Goal: Task Accomplishment & Management: Manage account settings

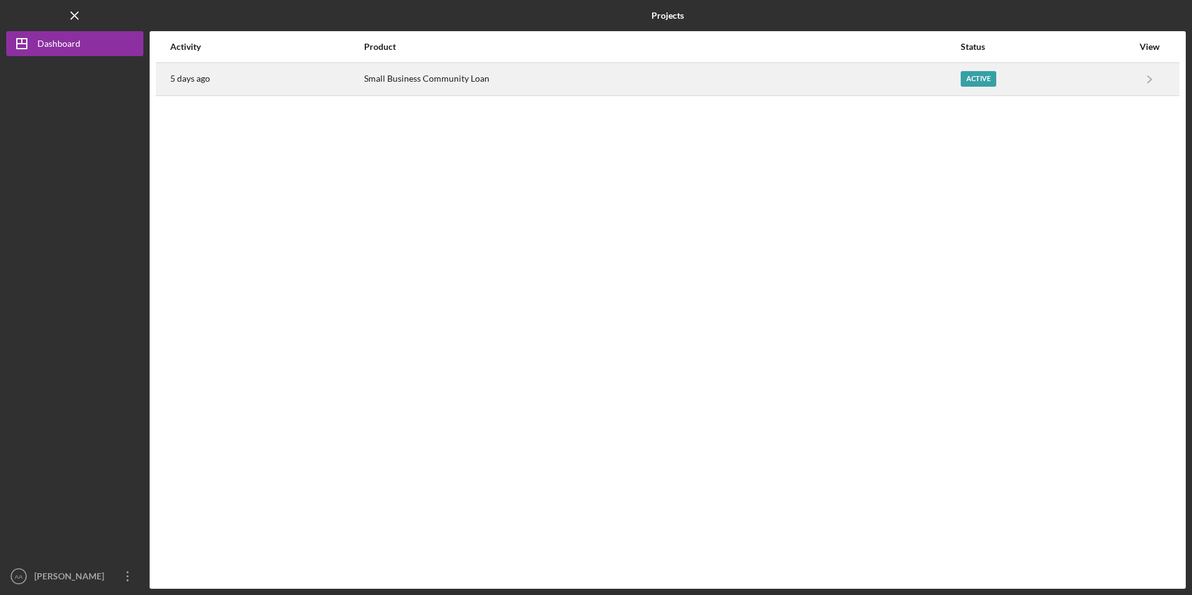
click at [391, 83] on div "Small Business Community Loan" at bounding box center [661, 79] width 595 height 31
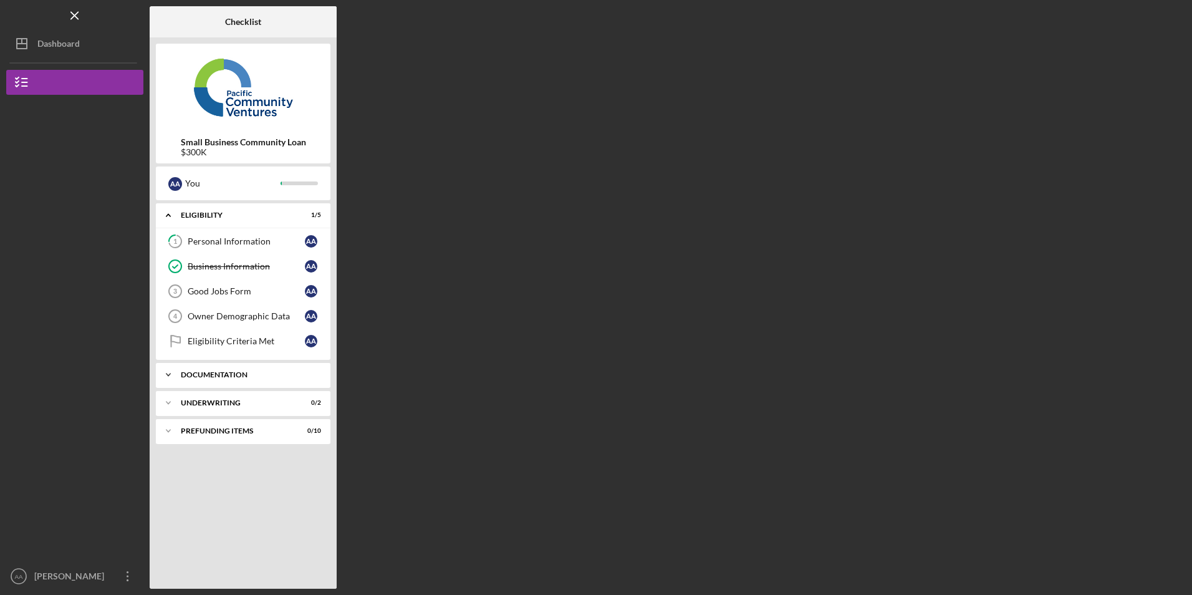
click at [198, 371] on div "Documentation" at bounding box center [248, 374] width 134 height 7
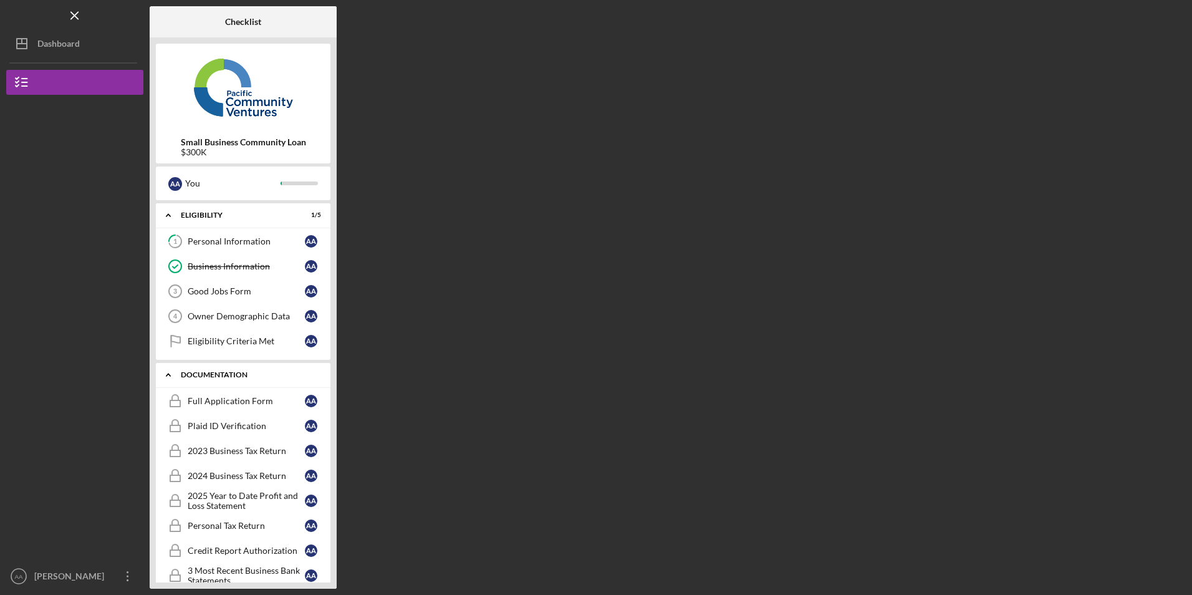
click at [199, 370] on div "Icon/Expander Documentation 0 / 11" at bounding box center [243, 375] width 175 height 26
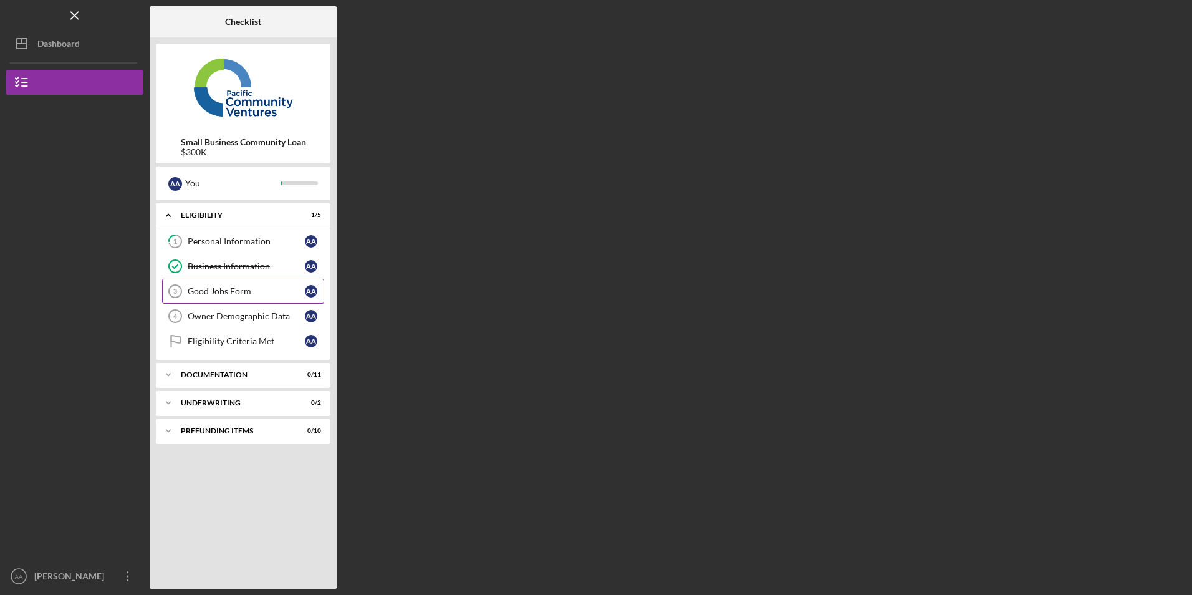
click at [220, 293] on div "Good Jobs Form" at bounding box center [246, 291] width 117 height 10
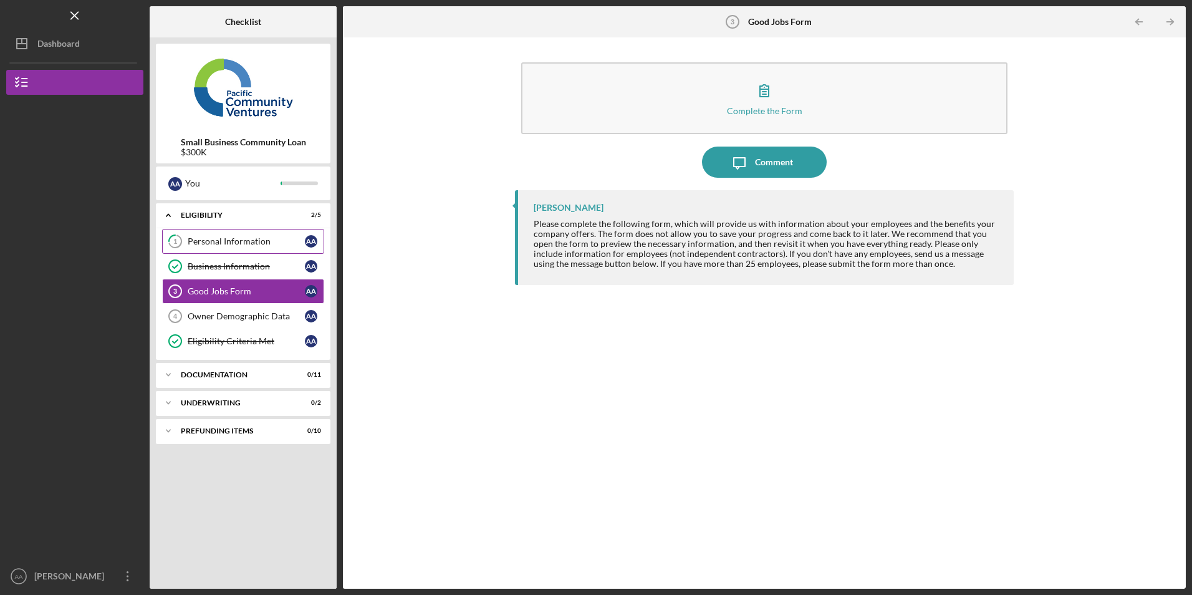
click at [231, 237] on div "Personal Information" at bounding box center [246, 241] width 117 height 10
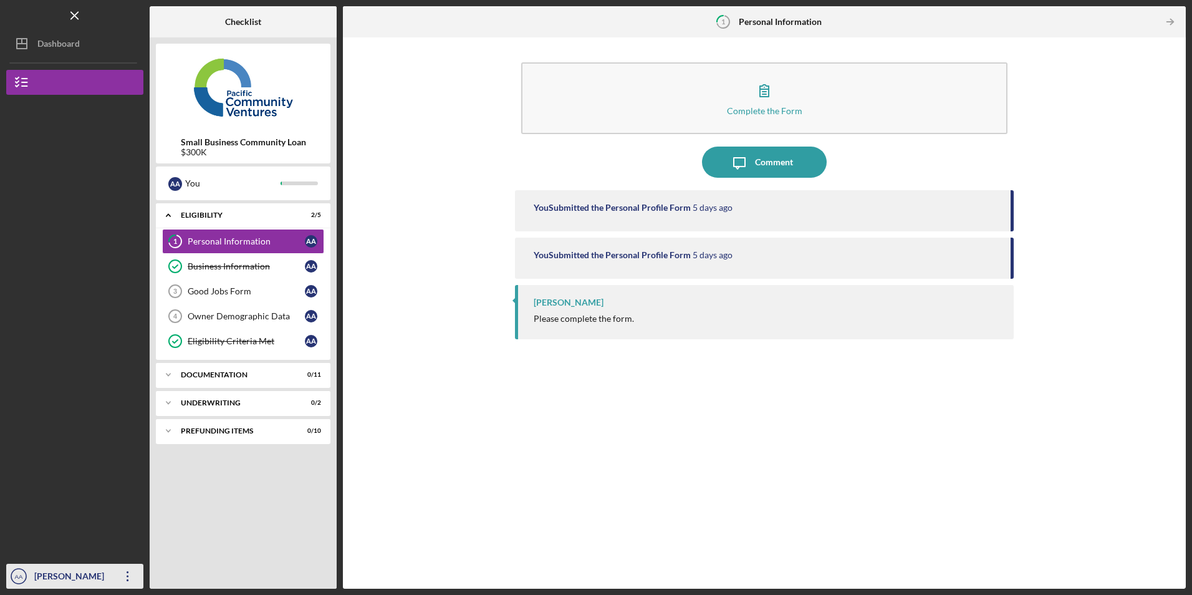
click at [129, 577] on icon "Icon/Overflow" at bounding box center [127, 575] width 31 height 31
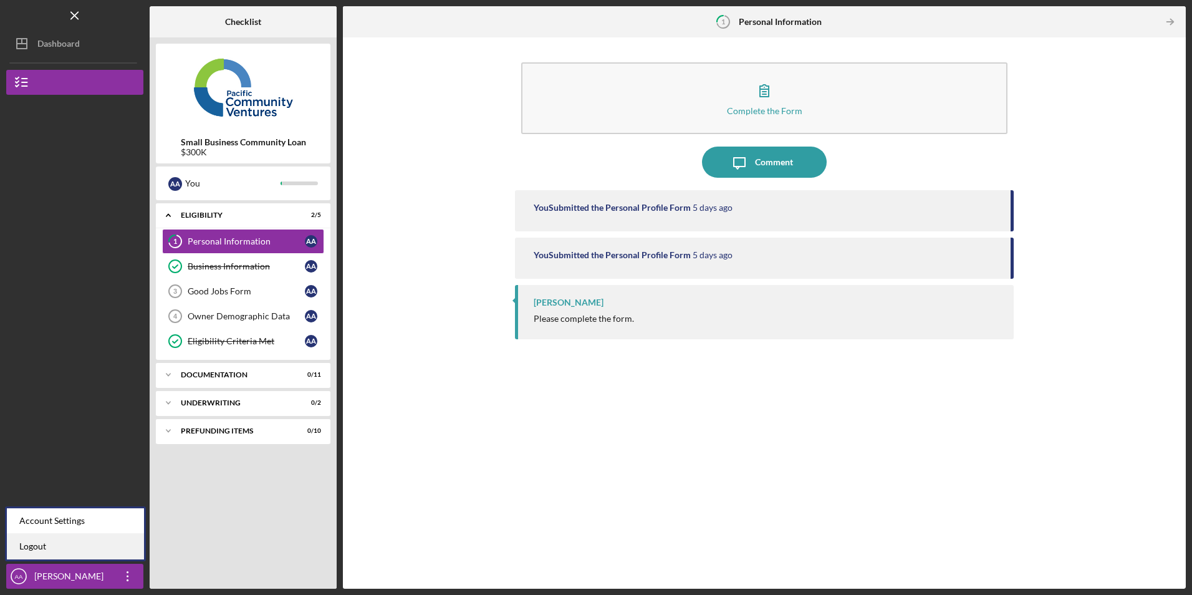
click at [110, 539] on link "Logout" at bounding box center [75, 547] width 137 height 26
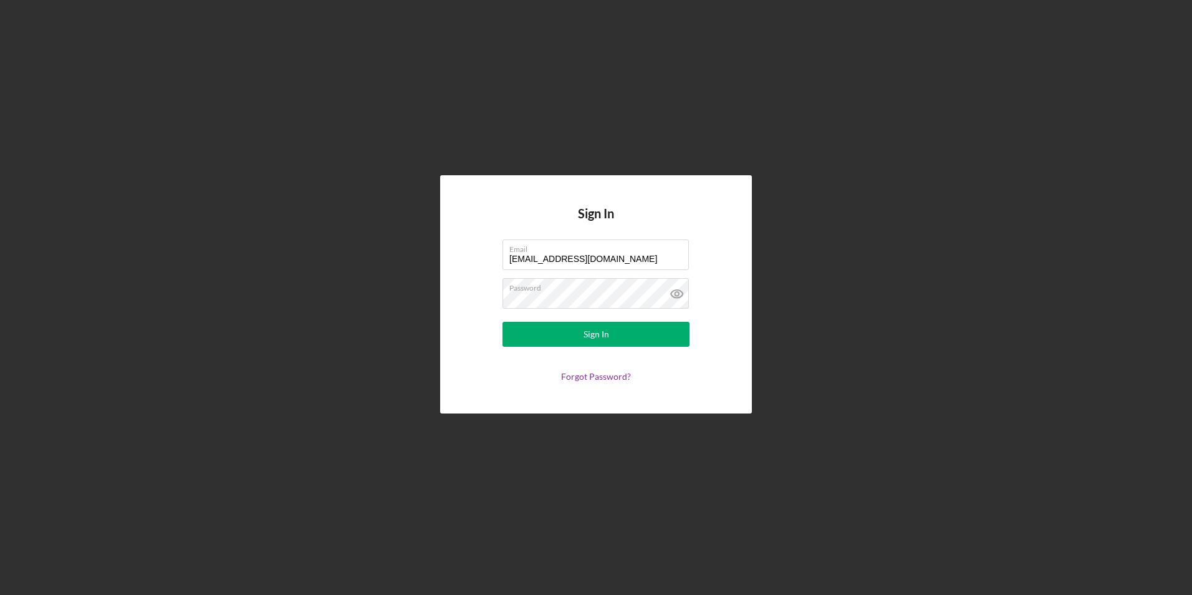
drag, startPoint x: 610, startPoint y: 257, endPoint x: 350, endPoint y: 243, distance: 259.7
click at [350, 243] on div "Sign In Email [EMAIL_ADDRESS][DOMAIN_NAME] Password Sign In Forgot Password?" at bounding box center [595, 294] width 1179 height 588
type input "[EMAIL_ADDRESS][DOMAIN_NAME]"
click at [552, 346] on button "Sign In" at bounding box center [595, 334] width 187 height 25
